Goal: Task Accomplishment & Management: Complete application form

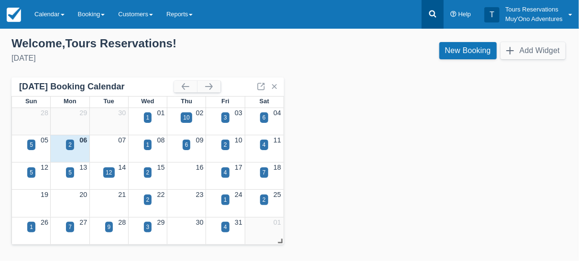
click at [430, 12] on icon at bounding box center [432, 14] width 7 height 7
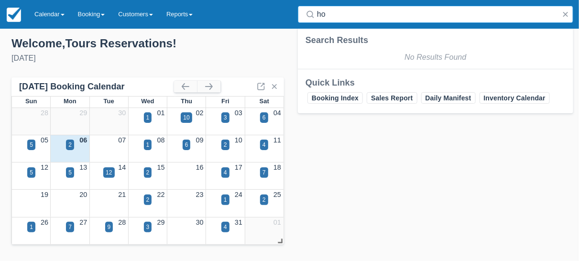
type input "h"
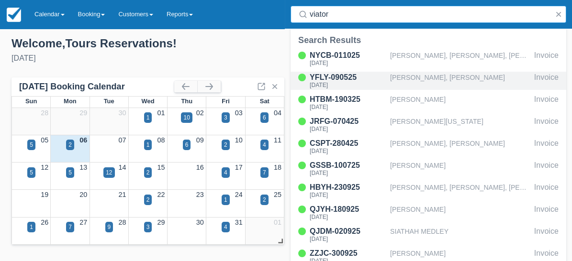
type input "viator"
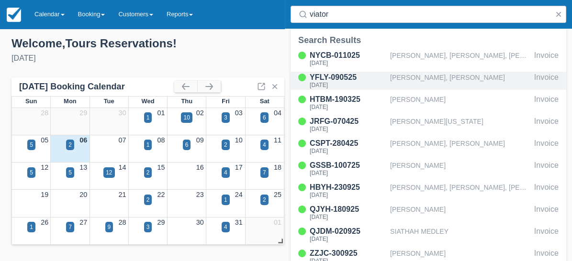
click at [421, 78] on div "[PERSON_NAME], [PERSON_NAME]" at bounding box center [460, 81] width 140 height 18
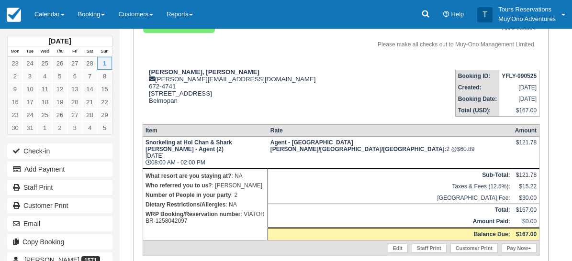
scroll to position [106, 0]
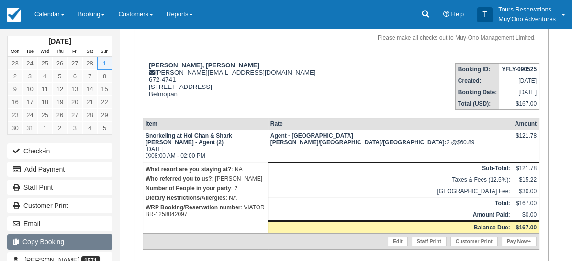
click at [55, 241] on button "Copy Booking" at bounding box center [59, 241] width 105 height 15
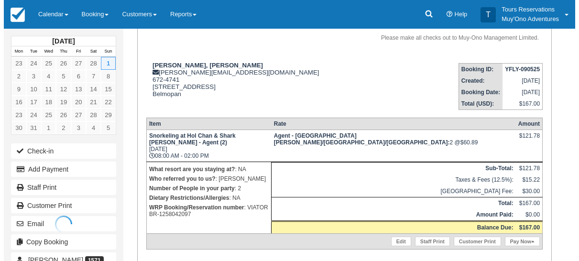
scroll to position [0, 0]
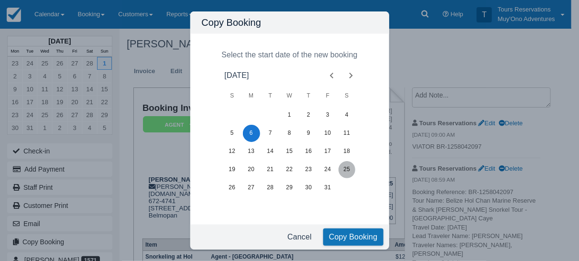
click at [349, 171] on button "25" at bounding box center [347, 169] width 17 height 17
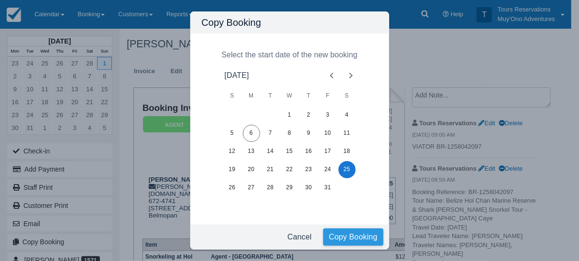
click at [351, 237] on button "Copy Booking" at bounding box center [353, 237] width 60 height 17
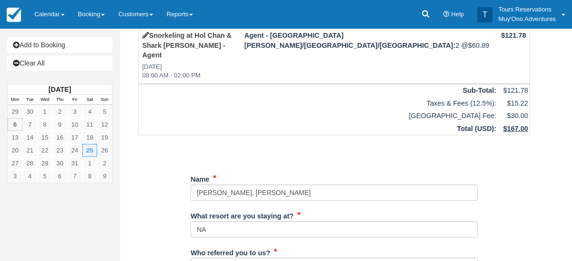
scroll to position [106, 0]
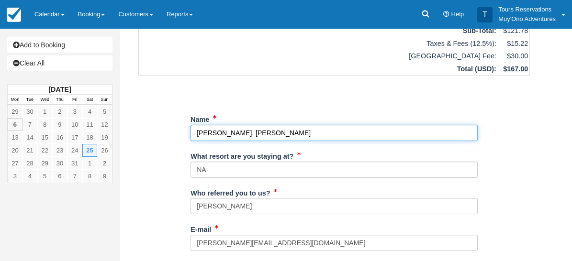
drag, startPoint x: 331, startPoint y: 121, endPoint x: 167, endPoint y: 122, distance: 164.1
click at [168, 122] on div "Item Rate Amount Snorkeling at Hol Chan & Shark Ray Alley - Agent Sat Oct 25, 2…" at bounding box center [334, 257] width 414 height 608
paste input "Nils Janson, Lindsay Burkhard"
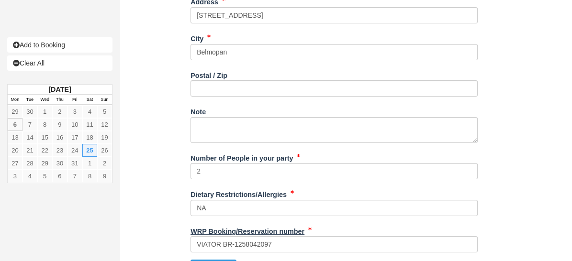
scroll to position [418, 0]
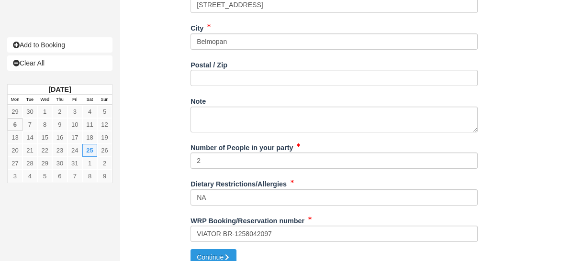
type input "Nils Janson, Lindsay Burkhard"
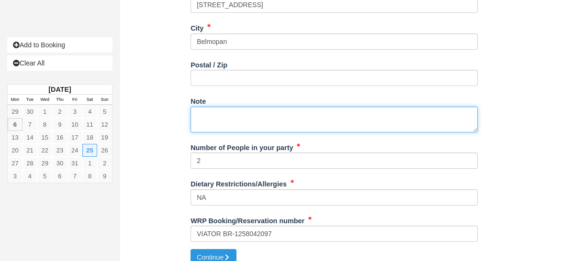
click at [241, 107] on textarea "Note" at bounding box center [333, 120] width 287 height 26
paste textarea "Booking Reference: BR-1322572347 Tour Name: Belize Hol Chan Marine Reserve & Sh…"
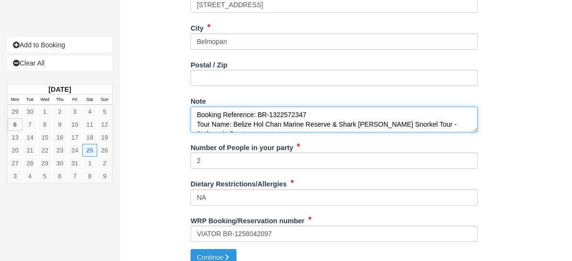
scroll to position [63, 0]
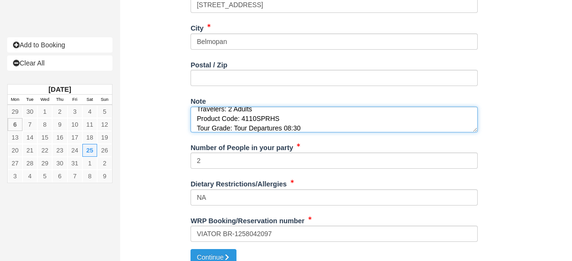
type textarea "Booking Reference: BR-1322572347 Tour Name: Belize Hol Chan Marine Reserve & Sh…"
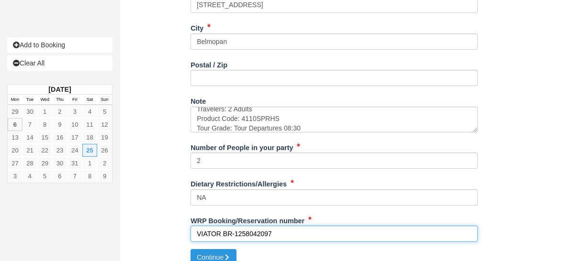
click at [251, 226] on input "VIATOR BR-1258042097" at bounding box center [333, 234] width 287 height 16
click at [250, 226] on input "VIATOR BR-1258042097" at bounding box center [333, 234] width 287 height 16
paste input "32257234"
type input "VIATOR BR-1322572347"
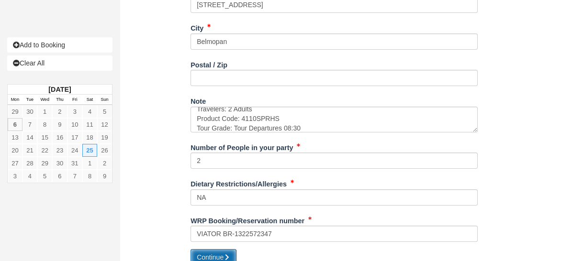
click at [220, 249] on button "Continue" at bounding box center [213, 257] width 46 height 16
type input "[PHONE_NUMBER]"
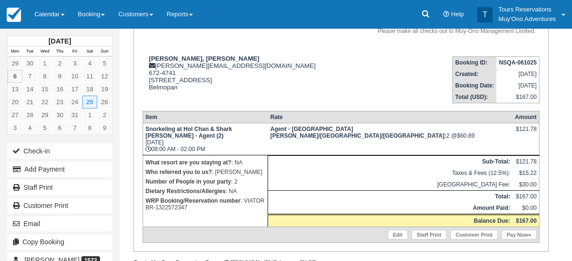
scroll to position [153, 0]
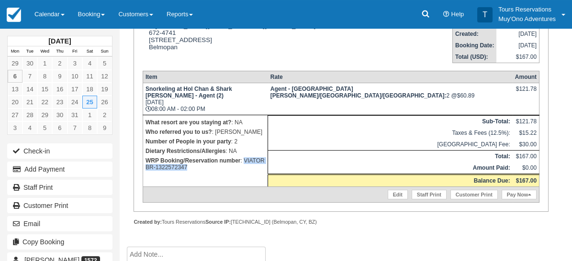
drag, startPoint x: 145, startPoint y: 190, endPoint x: 234, endPoint y: 193, distance: 89.0
click at [236, 172] on p "WRP Booking/Reservation number : VIATOR BR-1322572347" at bounding box center [205, 164] width 120 height 16
copy p "VIATOR BR-1322572347"
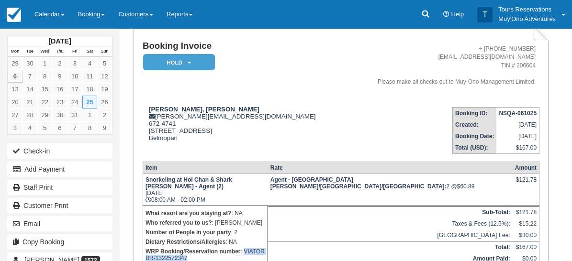
scroll to position [0, 0]
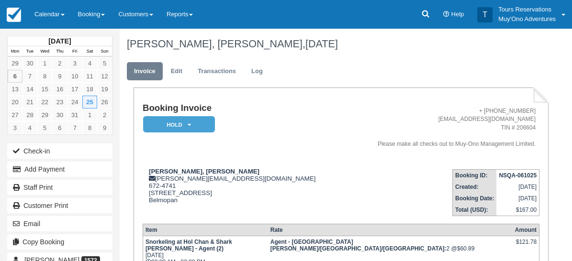
drag, startPoint x: 455, startPoint y: 104, endPoint x: 449, endPoint y: 92, distance: 13.3
paste textarea "VIATOR BR-1322572347"
type textarea "VIATOR BR-1322572347"
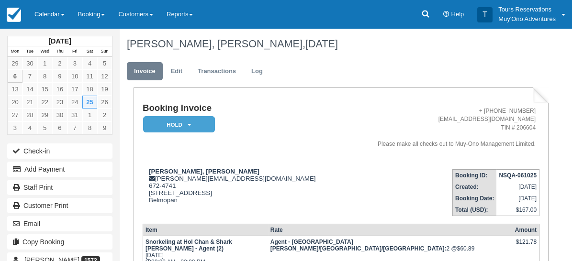
checkbox input "true"
drag, startPoint x: 444, startPoint y: 149, endPoint x: 428, endPoint y: 166, distance: 22.3
click at [179, 126] on em "HOLD" at bounding box center [179, 124] width 72 height 17
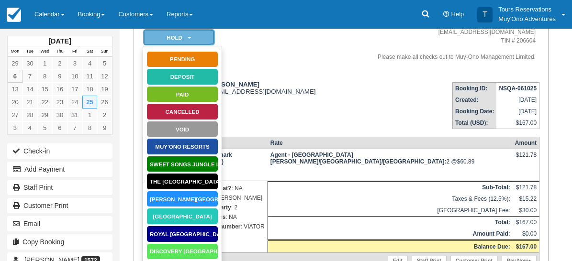
scroll to position [106, 0]
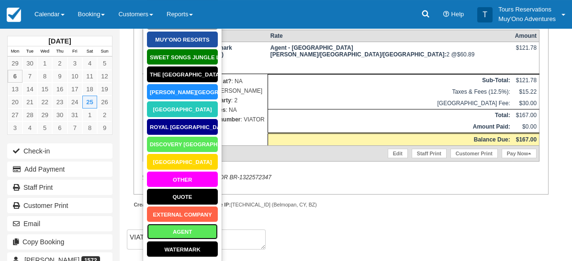
click at [192, 232] on link "AGENT" at bounding box center [182, 231] width 72 height 17
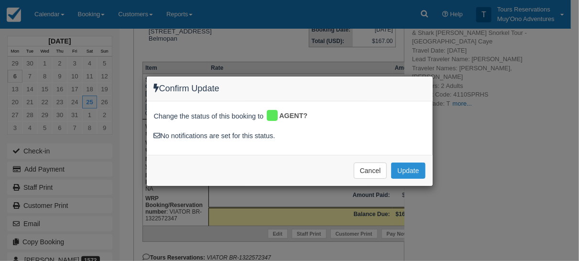
click at [412, 167] on button "Update" at bounding box center [408, 171] width 34 height 16
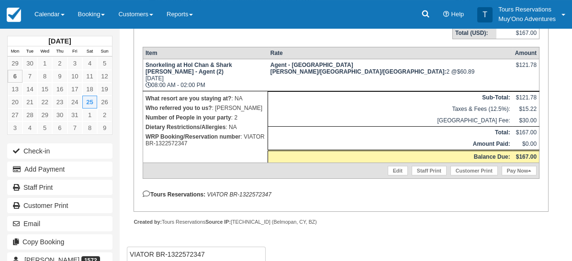
click at [70, 238] on button "Copy Booking" at bounding box center [59, 241] width 105 height 15
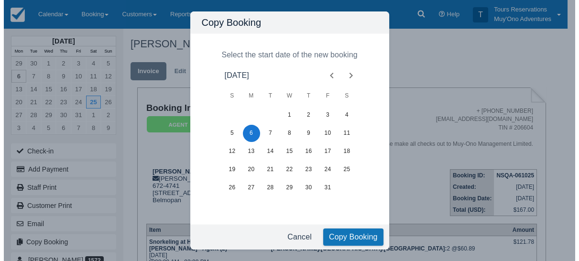
scroll to position [0, 0]
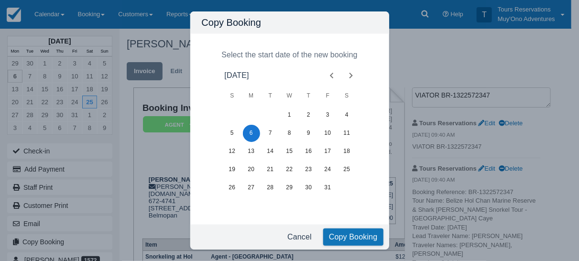
click at [353, 75] on icon "Next month" at bounding box center [350, 75] width 11 height 11
click at [353, 73] on icon "Next month" at bounding box center [350, 75] width 11 height 11
click at [353, 75] on icon "Next month" at bounding box center [350, 75] width 11 height 11
click at [309, 116] on button "1" at bounding box center [308, 115] width 17 height 17
click at [342, 236] on button "Copy Booking" at bounding box center [353, 237] width 60 height 17
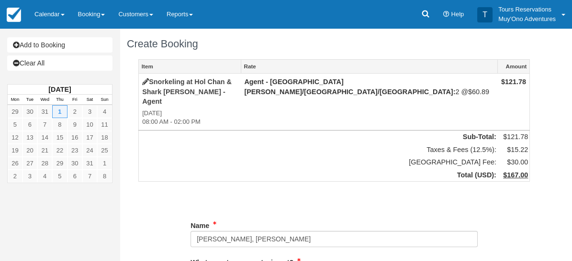
type input "672-4741"
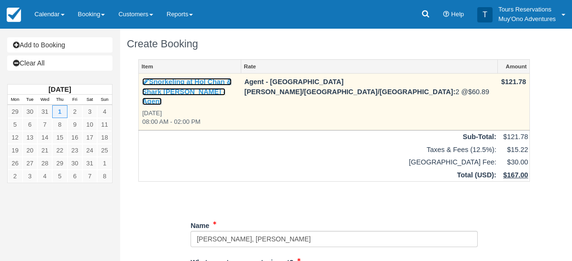
click at [210, 81] on link "Snorkeling at Hol Chan & Shark Ray Alley - Agent" at bounding box center [186, 91] width 89 height 27
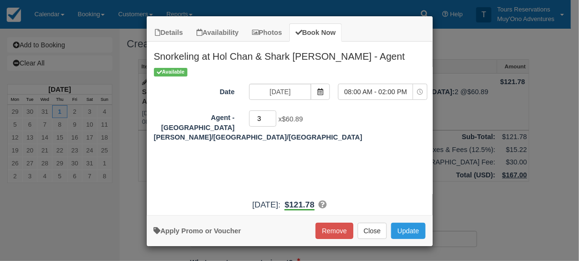
type input "3"
click at [273, 114] on input "3" at bounding box center [263, 119] width 28 height 16
click at [417, 229] on button "Update" at bounding box center [408, 231] width 34 height 16
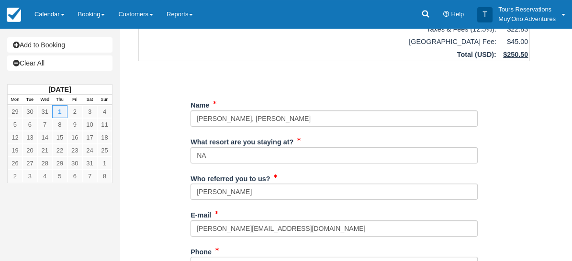
scroll to position [106, 0]
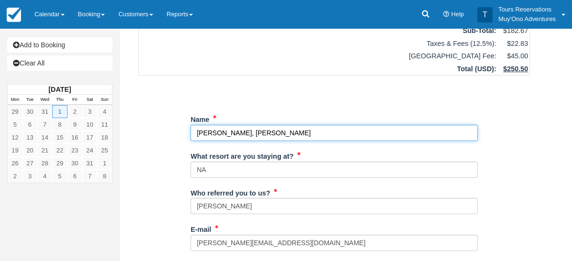
drag, startPoint x: 318, startPoint y: 124, endPoint x: 176, endPoint y: 123, distance: 142.1
click at [176, 123] on div "Item Rate Amount Snorkeling at Hol Chan & Shark Ray Alley - Agent Thu Jan 1, 20…" at bounding box center [334, 257] width 414 height 608
paste input "[PERSON_NAME], [PERSON_NAME], [PERSON_NAME]"
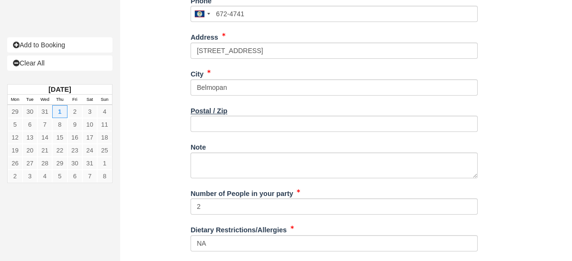
scroll to position [418, 0]
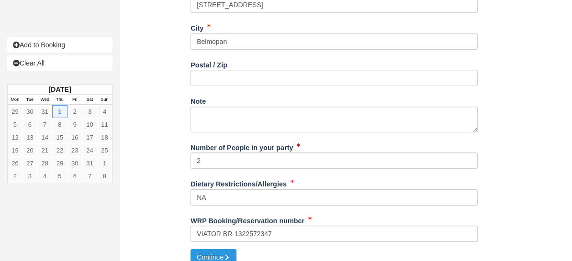
type input "[PERSON_NAME], [PERSON_NAME], [PERSON_NAME]"
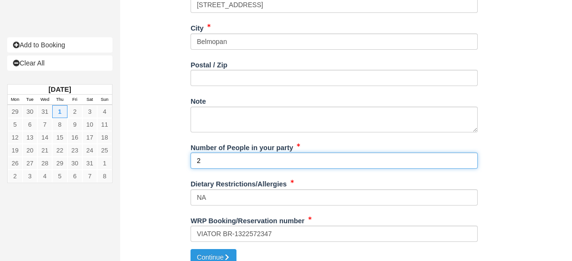
drag, startPoint x: 216, startPoint y: 149, endPoint x: 155, endPoint y: 149, distance: 60.3
type input "3"
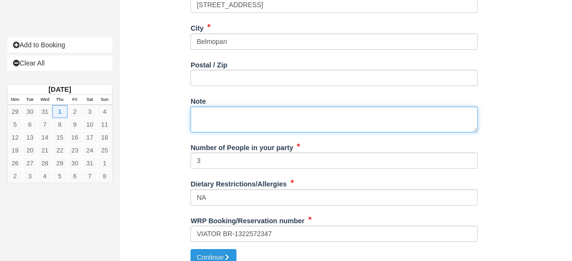
drag, startPoint x: 277, startPoint y: 103, endPoint x: 270, endPoint y: 106, distance: 6.7
click at [272, 107] on textarea "Note" at bounding box center [333, 120] width 287 height 26
paste textarea "Booking Reference: BR-1323135379 Tour Name: Belize Hol Chan Marine Reserve & Sh…"
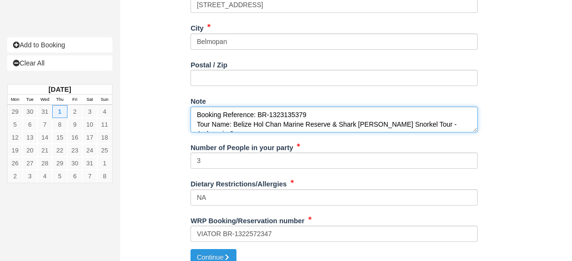
scroll to position [63, 0]
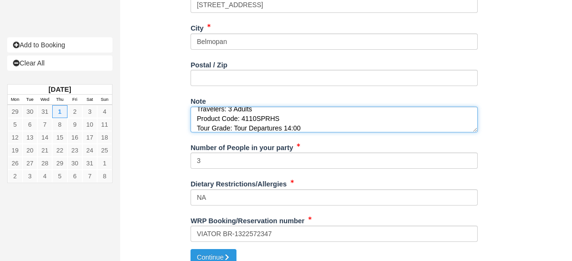
type textarea "Booking Reference: BR-1323135379 Tour Name: Belize Hol Chan Marine Reserve & Sh…"
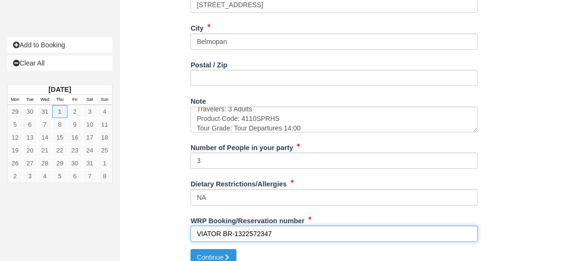
click at [252, 226] on input "VIATOR BR-1322572347" at bounding box center [333, 234] width 287 height 16
paste input "3135379"
type input "VIATOR BR-1323135379"
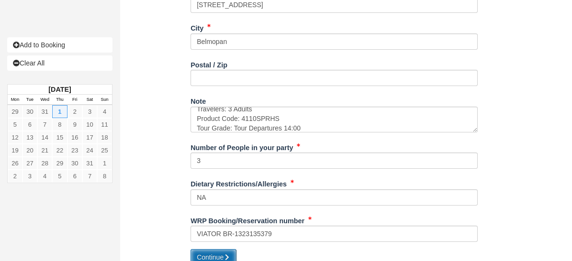
click at [211, 249] on button "Continue" at bounding box center [213, 257] width 46 height 16
type input "+5016724741"
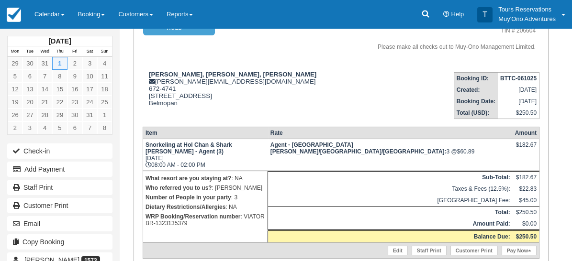
scroll to position [153, 0]
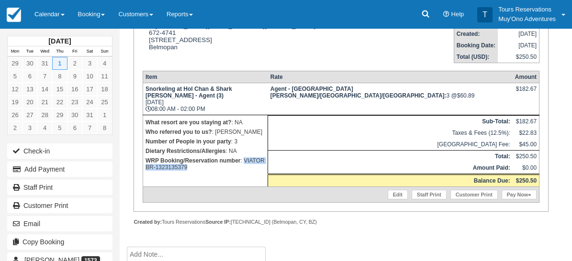
drag, startPoint x: 145, startPoint y: 189, endPoint x: 223, endPoint y: 189, distance: 78.0
click at [223, 172] on p "WRP Booking/Reservation number : VIATOR BR-1323135379" at bounding box center [205, 164] width 120 height 16
copy p "VIATOR BR-1323135379"
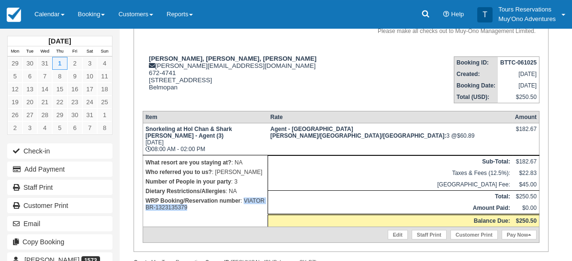
scroll to position [0, 0]
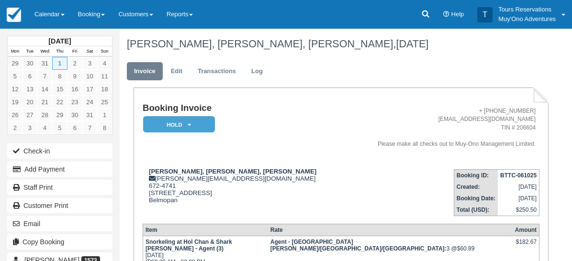
drag, startPoint x: 433, startPoint y: 91, endPoint x: 421, endPoint y: 87, distance: 13.2
paste textarea "VIATOR BR-1323135379"
type textarea "VIATOR BR-1323135379"
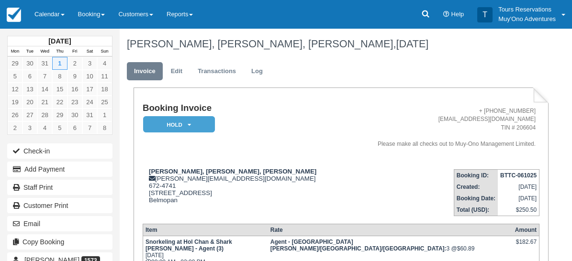
checkbox input "true"
click at [168, 125] on em "HOLD" at bounding box center [179, 124] width 72 height 17
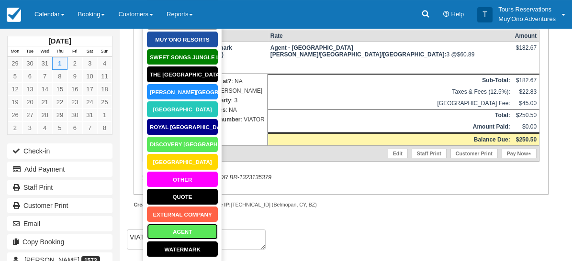
click at [183, 232] on link "AGENT" at bounding box center [182, 231] width 72 height 17
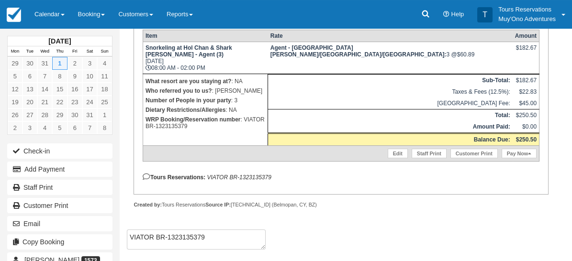
scroll to position [177, 0]
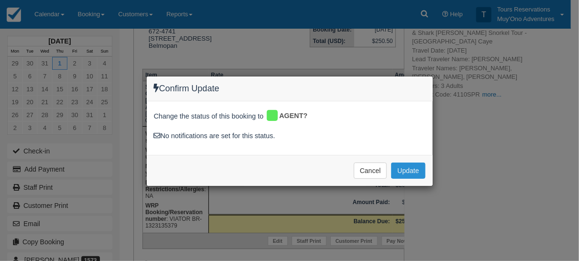
click at [410, 165] on button "Update" at bounding box center [408, 171] width 34 height 16
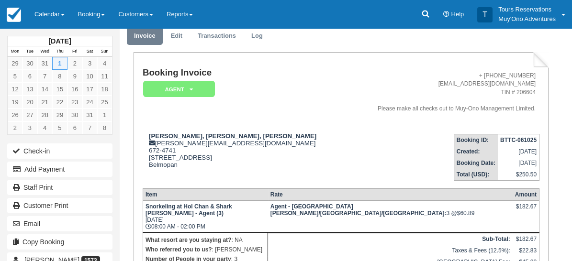
scroll to position [0, 0]
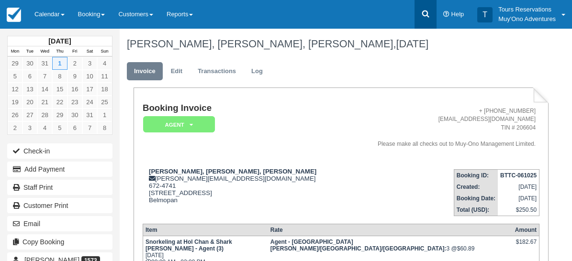
click at [422, 16] on icon at bounding box center [426, 14] width 10 height 10
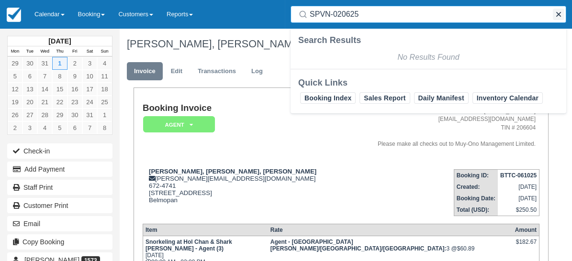
type input "SPVN-020625"
click at [562, 16] on button "button" at bounding box center [558, 14] width 11 height 11
